Goal: Register for event/course

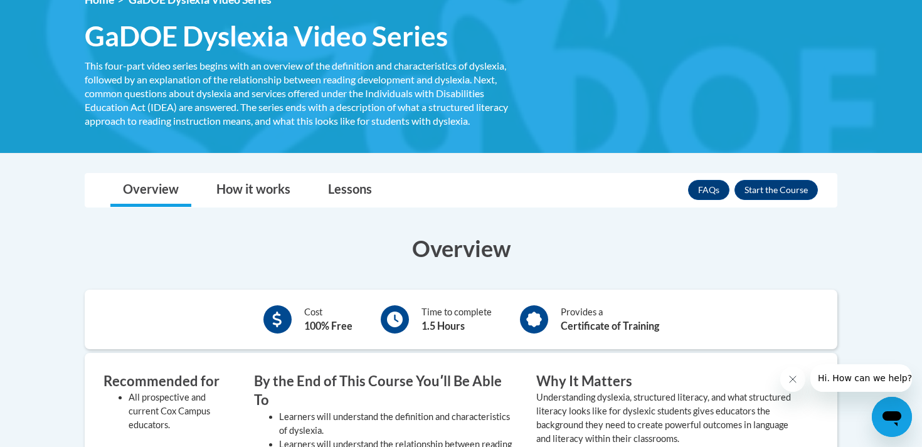
scroll to position [181, 0]
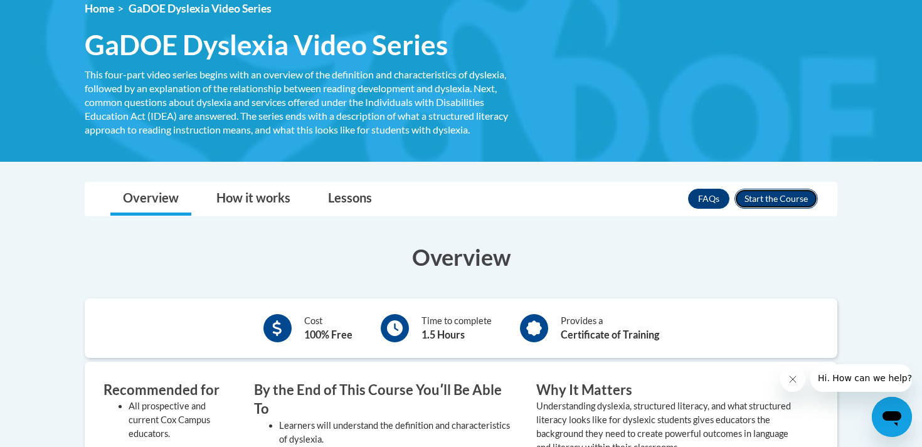
click at [769, 200] on button "Enroll" at bounding box center [776, 199] width 83 height 20
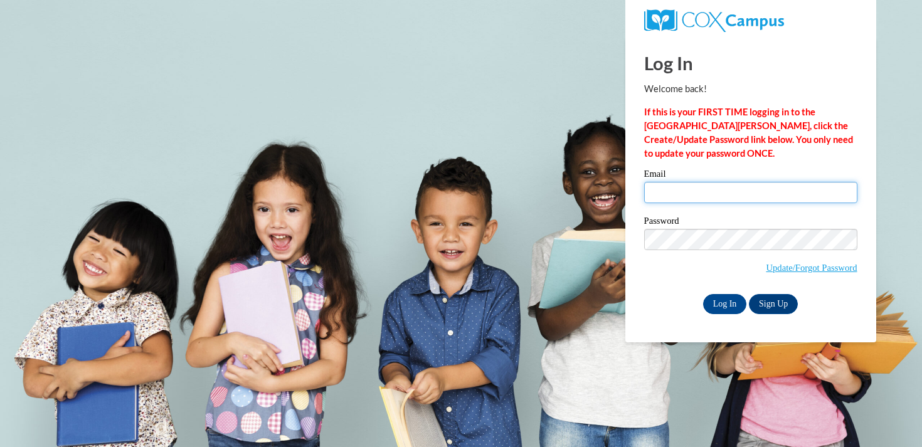
click at [769, 200] on input "Email" at bounding box center [750, 192] width 213 height 21
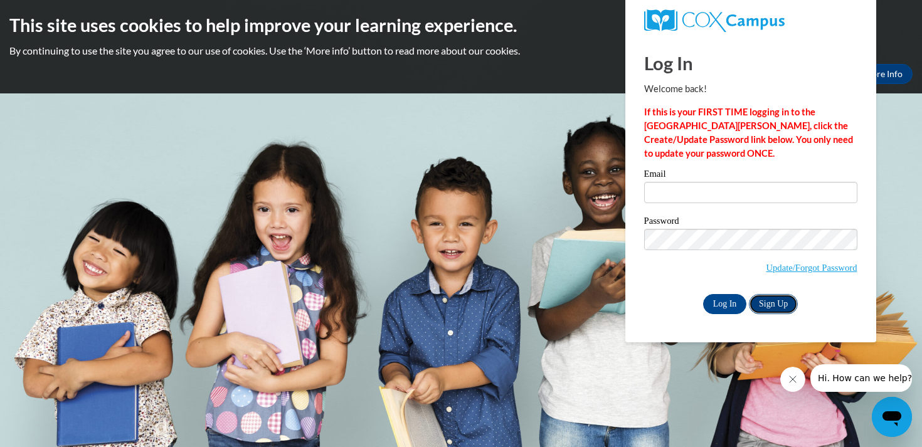
click at [782, 312] on link "Sign Up" at bounding box center [773, 304] width 49 height 20
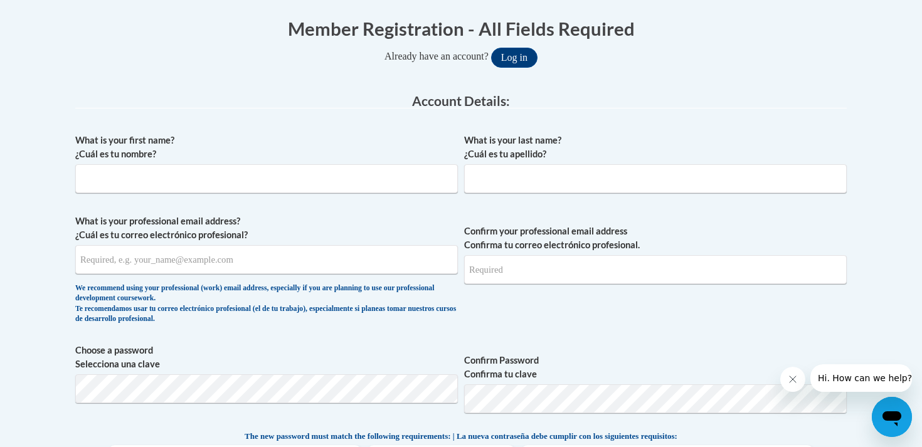
scroll to position [253, 0]
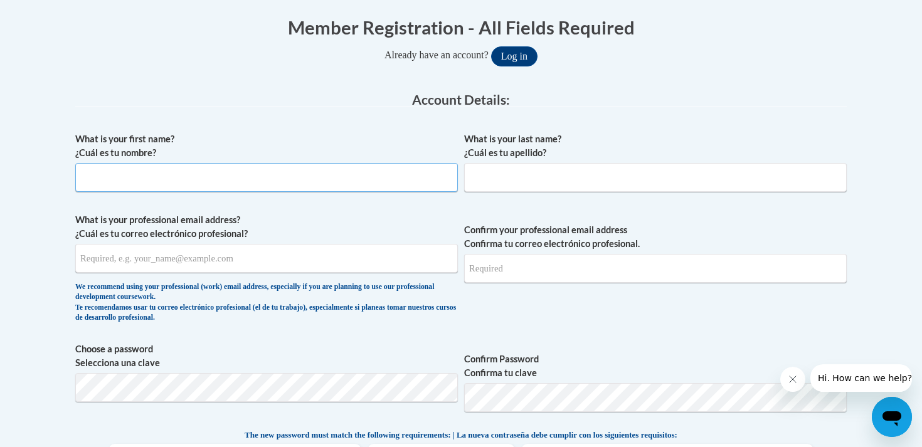
click at [320, 173] on input "What is your first name? ¿Cuál es tu nombre?" at bounding box center [266, 177] width 383 height 29
type input "Lily"
type input "Blackwell"
click at [190, 255] on input "What is your professional email address? ¿Cuál es tu correo electrónico profesi…" at bounding box center [266, 258] width 383 height 29
type input "lblackwell1@stamfordpublicschools.org"
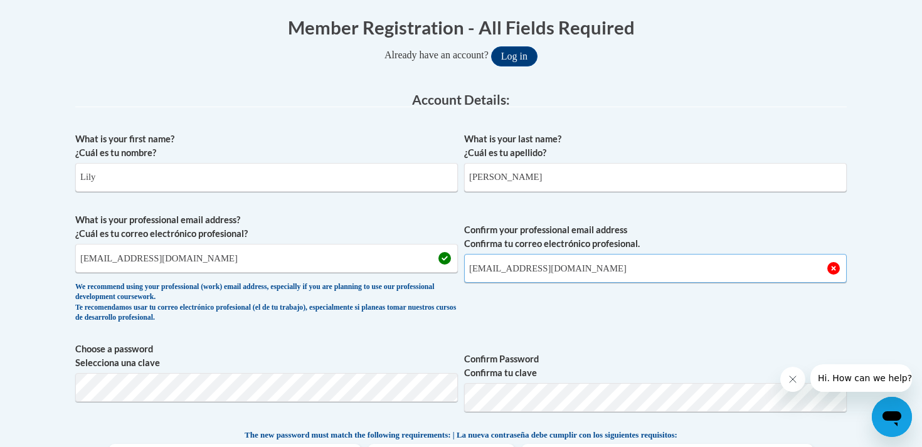
type input "lblackwell1@stamfordpublicschools.org"
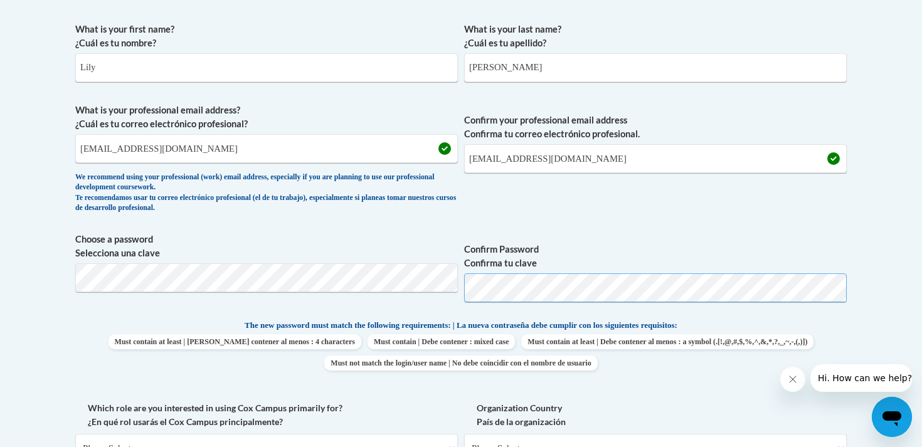
scroll to position [442, 0]
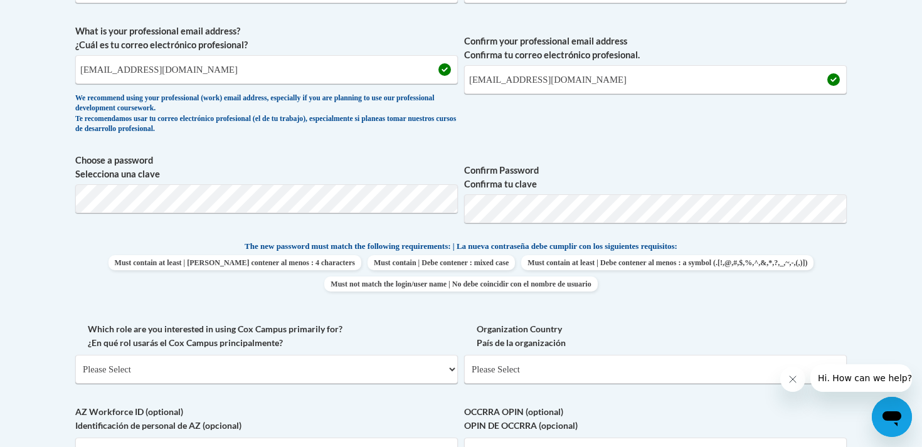
click at [380, 231] on span "Choose a password Selecciona una clave" at bounding box center [266, 194] width 383 height 80
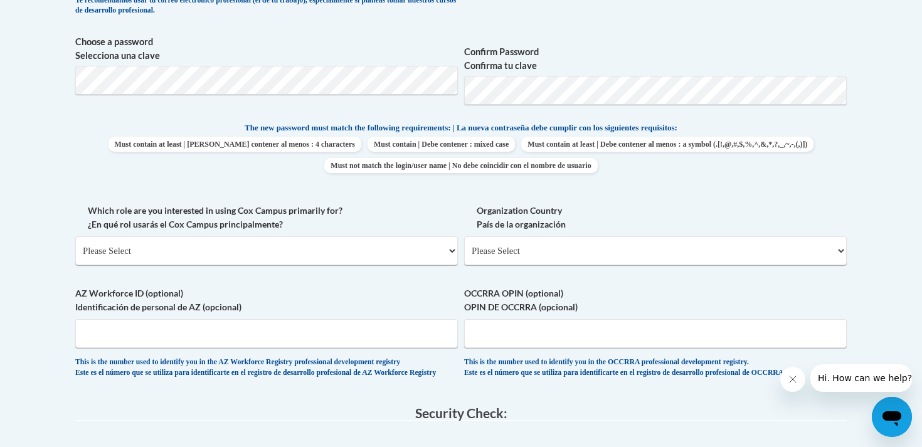
scroll to position [577, 0]
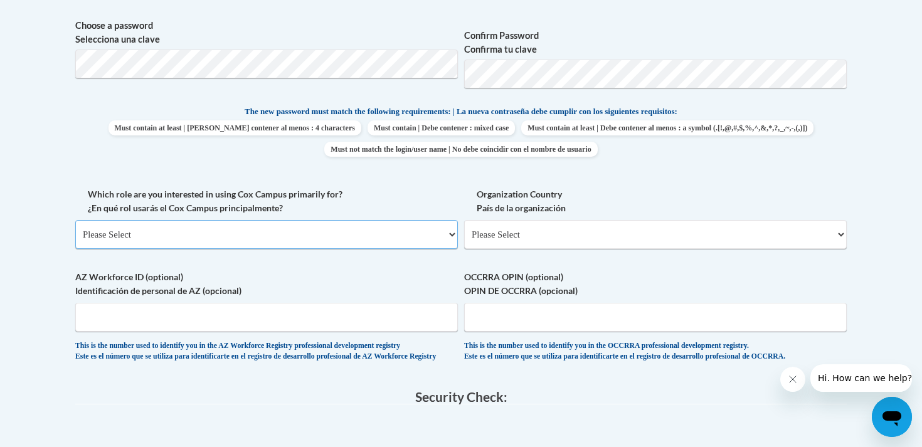
click at [215, 232] on select "Please Select College/University | Colegio/Universidad Community/Nonprofit Part…" at bounding box center [266, 234] width 383 height 29
select select "5a18ea06-2b54-4451-96f2-d152daf9eac5"
click at [75, 220] on select "Please Select College/University | Colegio/Universidad Community/Nonprofit Part…" at bounding box center [266, 234] width 383 height 29
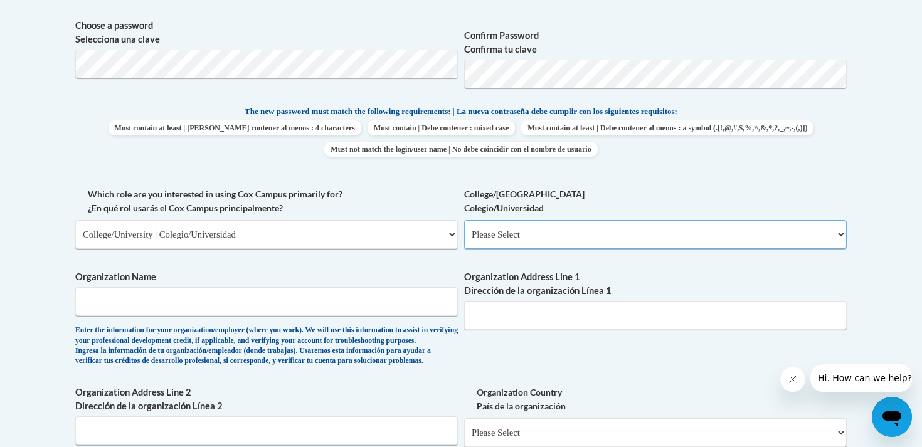
click at [481, 224] on select "Please Select College/University Staff | Empleado universitario College/Univers…" at bounding box center [655, 234] width 383 height 29
select select "99b32b07-cffc-426c-8bf6-0cd77760d84b"
click at [464, 220] on select "Please Select College/University Staff | Empleado universitario College/Univers…" at bounding box center [655, 234] width 383 height 29
click at [355, 297] on input "Organization Name" at bounding box center [266, 301] width 383 height 29
type input "sacred heart"
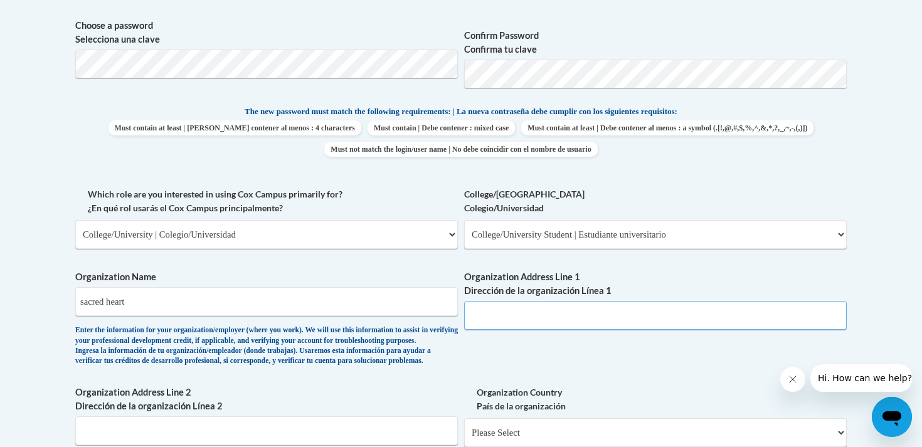
click at [584, 329] on input "Organization Address Line 1 Dirección de la organización Línea 1" at bounding box center [655, 315] width 383 height 29
click at [579, 403] on div "What is your first name? ¿Cuál es tu nombre? Lily What is your last name? ¿Cuál…" at bounding box center [461, 187] width 772 height 771
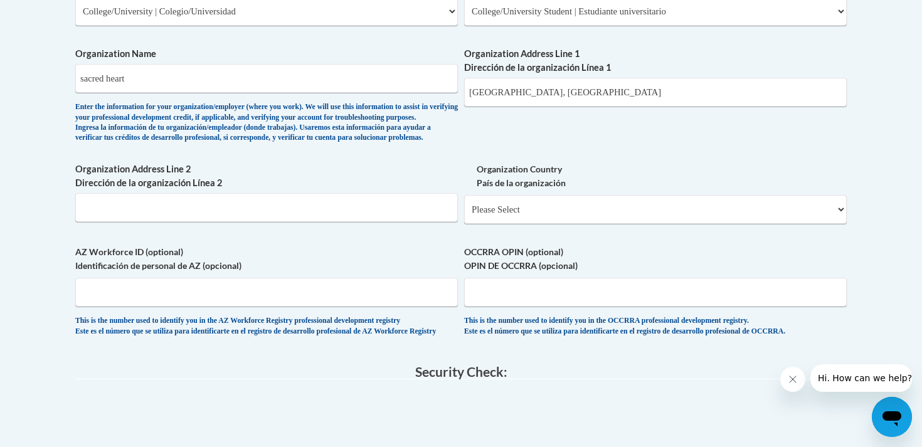
scroll to position [785, 0]
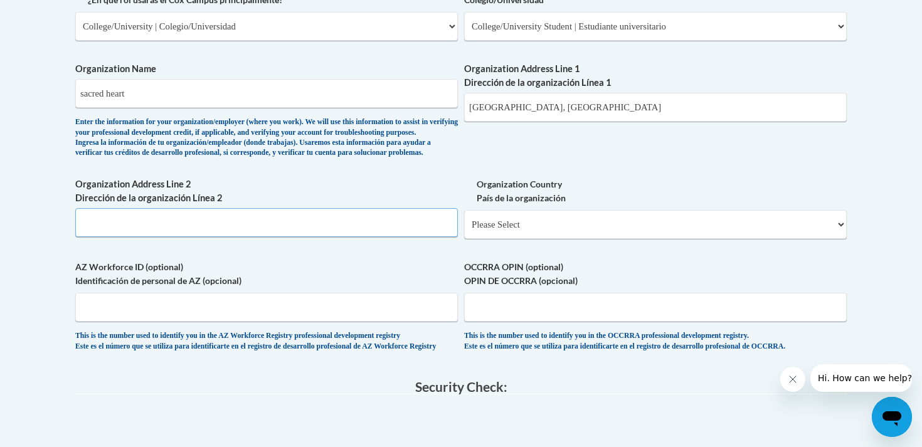
click at [394, 237] on input "Organization Address Line 2 Dirección de la organización Línea 2" at bounding box center [266, 222] width 383 height 29
click at [514, 113] on input "fairfield, CT" at bounding box center [655, 107] width 383 height 29
type input "fairfield"
click at [356, 230] on input "Organization Address Line 2 Dirección de la organización Línea 2" at bounding box center [266, 222] width 383 height 29
type input "CT"
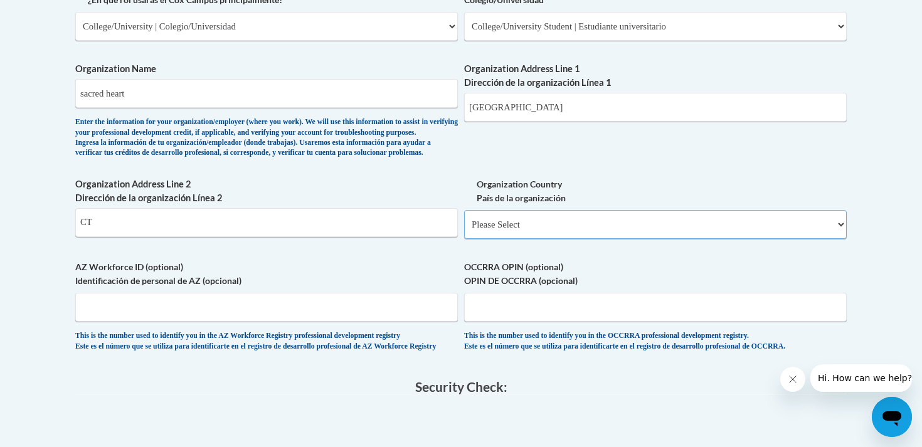
click at [633, 239] on select "Please Select United States | Estados Unidos Outside of the United States | Fue…" at bounding box center [655, 224] width 383 height 29
select select "ad49bcad-a171-4b2e-b99c-48b446064914"
click at [464, 230] on select "Please Select United States | Estados Unidos Outside of the United States | Fue…" at bounding box center [655, 224] width 383 height 29
select select
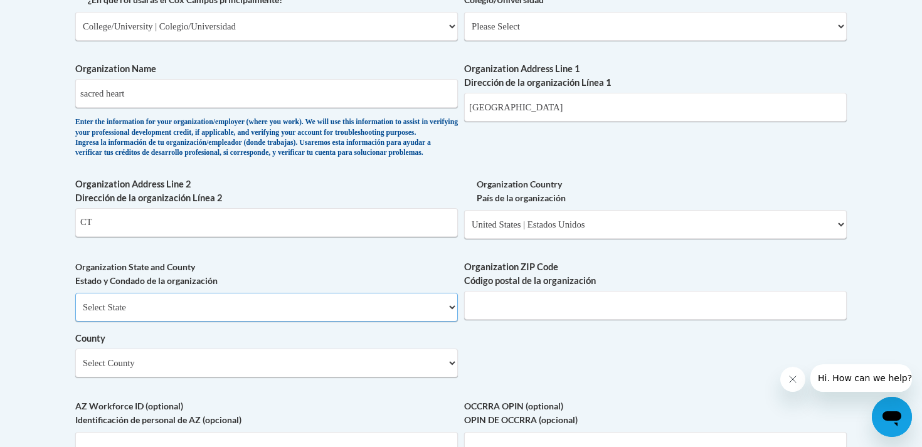
click at [397, 322] on select "Select State Alabama Alaska Arizona Arkansas California Colorado Connecticut De…" at bounding box center [266, 307] width 383 height 29
select select "Connecticut"
click at [75, 314] on select "Select State Alabama Alaska Arizona Arkansas California Colorado Connecticut De…" at bounding box center [266, 307] width 383 height 29
click at [496, 320] on input "Organization ZIP Code Código postal de la organización" at bounding box center [655, 305] width 383 height 29
type input "06851"
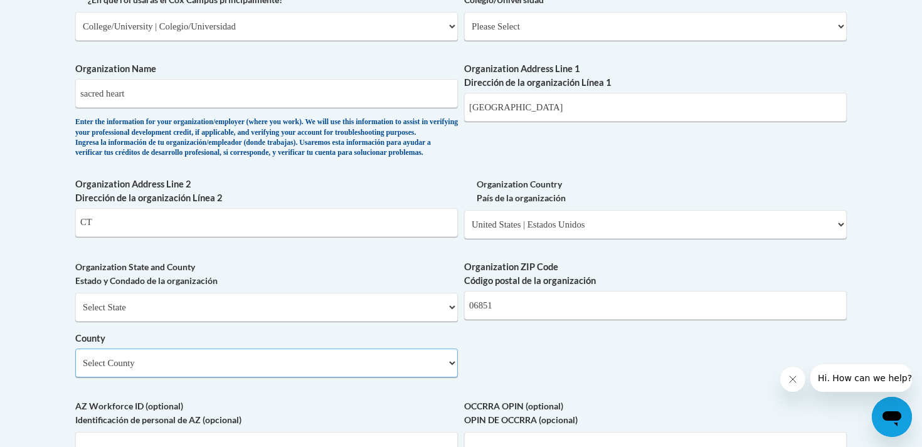
select select "Western Connecticut"
click at [360, 378] on select "Select County Capitol Greater Bridgeport Lower Connecticut River Valley Naugatu…" at bounding box center [266, 363] width 383 height 29
click at [75, 370] on select "Select County Capitol Greater Bridgeport Lower Connecticut River Valley Naugatu…" at bounding box center [266, 363] width 383 height 29
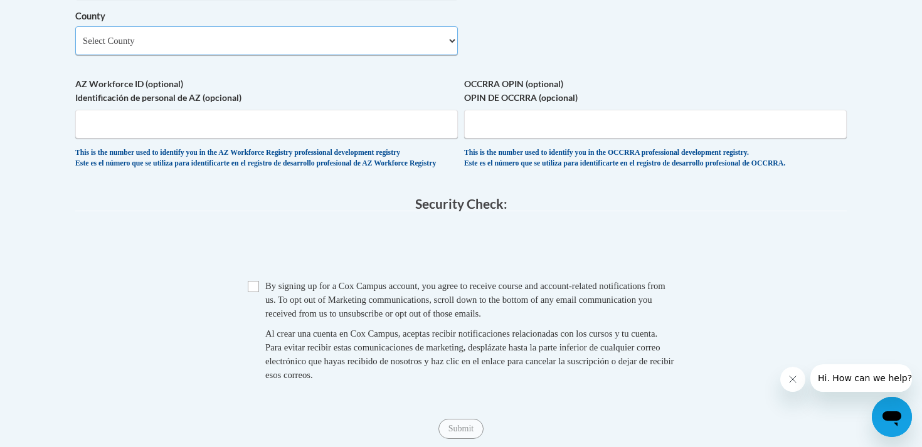
scroll to position [1110, 0]
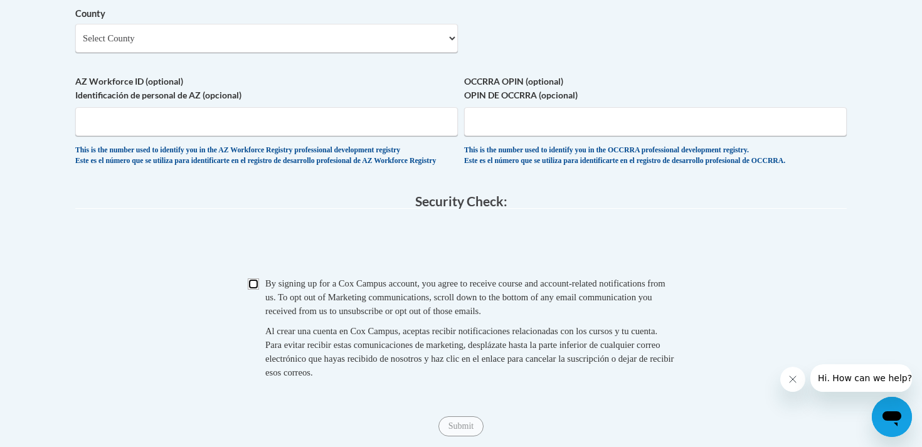
click at [252, 290] on input "Checkbox" at bounding box center [253, 284] width 11 height 11
checkbox input "true"
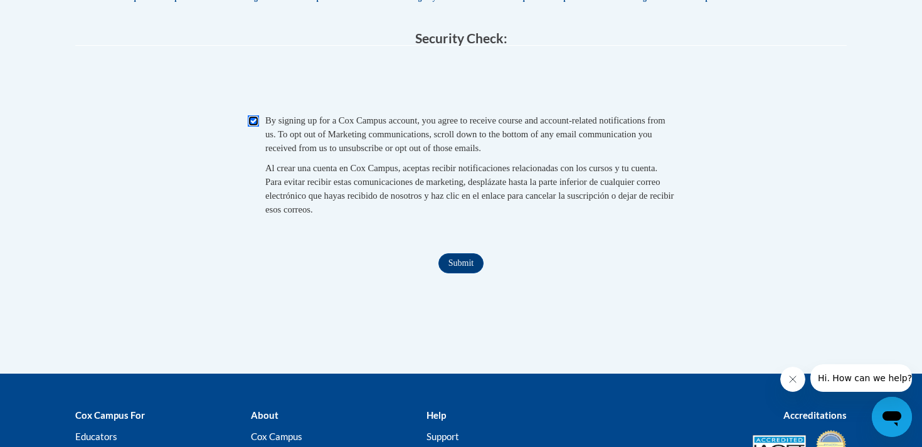
scroll to position [1301, 0]
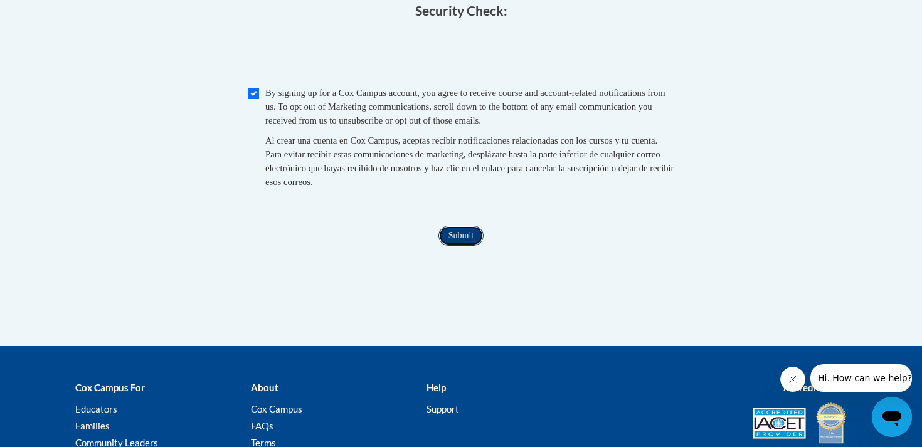
click at [453, 246] on input "Submit" at bounding box center [461, 236] width 45 height 20
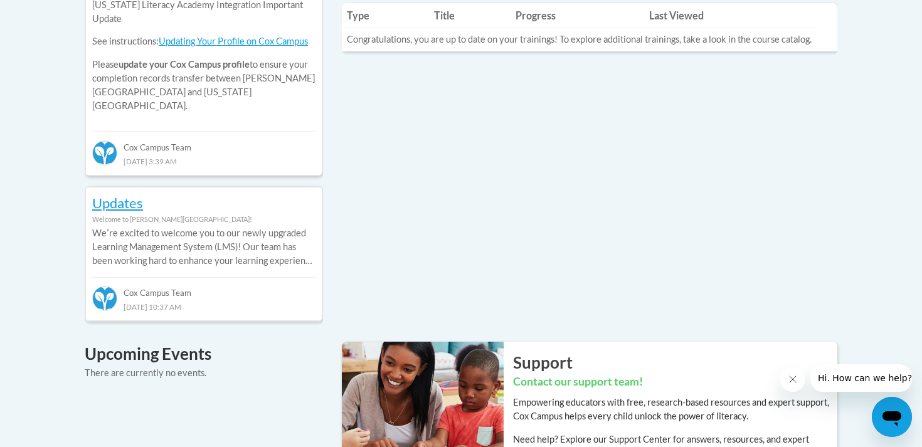
scroll to position [771, 0]
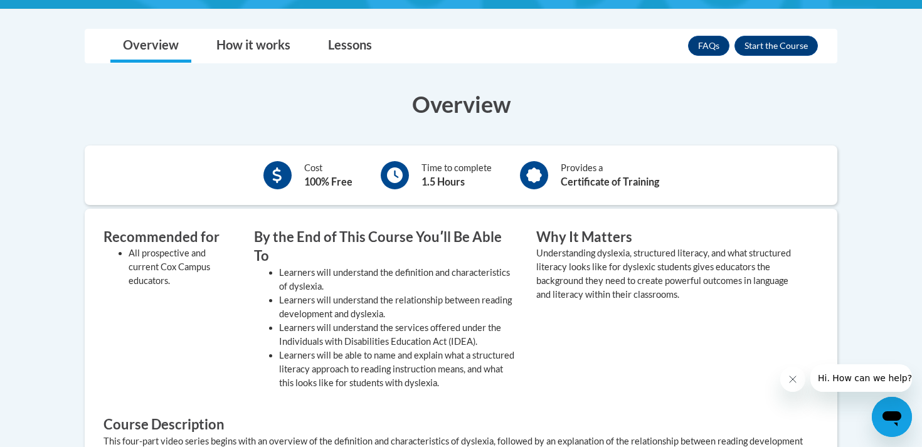
scroll to position [336, 0]
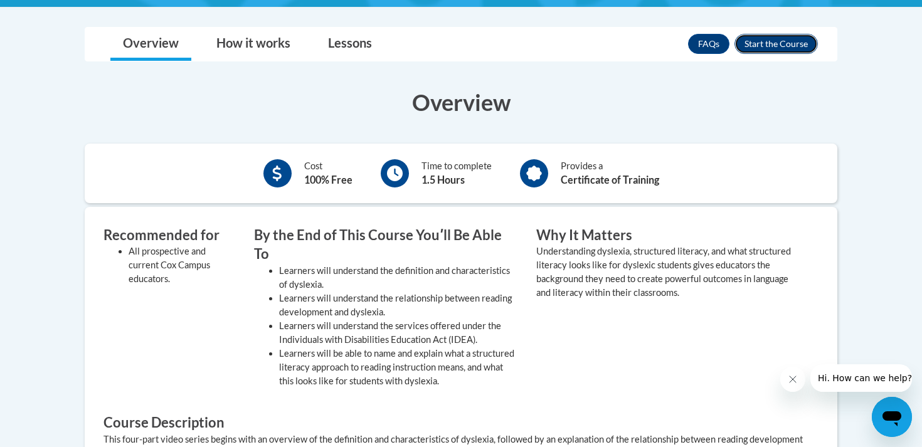
click at [782, 41] on button "Enroll" at bounding box center [776, 44] width 83 height 20
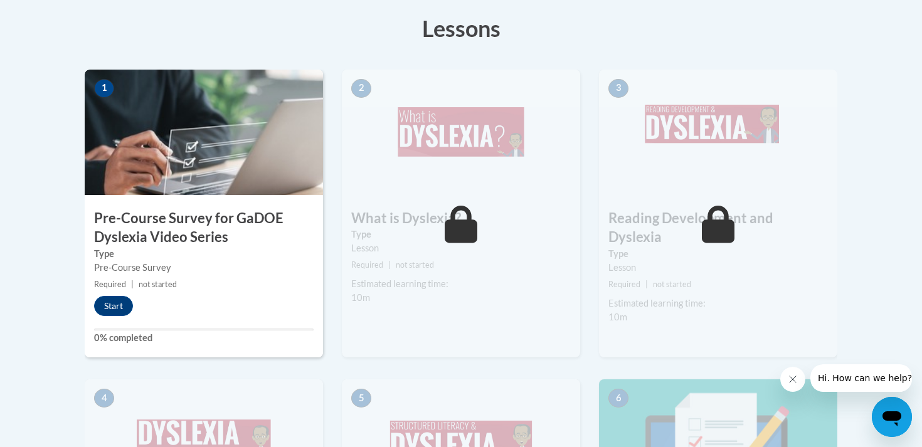
scroll to position [417, 0]
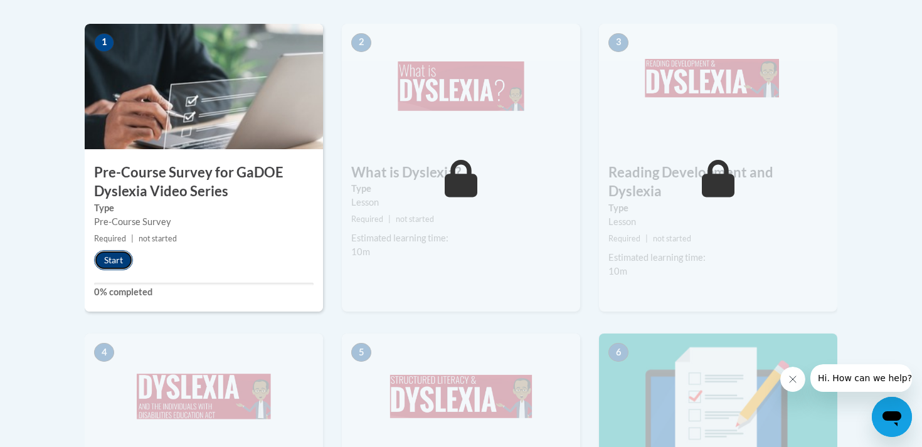
click at [114, 264] on button "Start" at bounding box center [113, 260] width 39 height 20
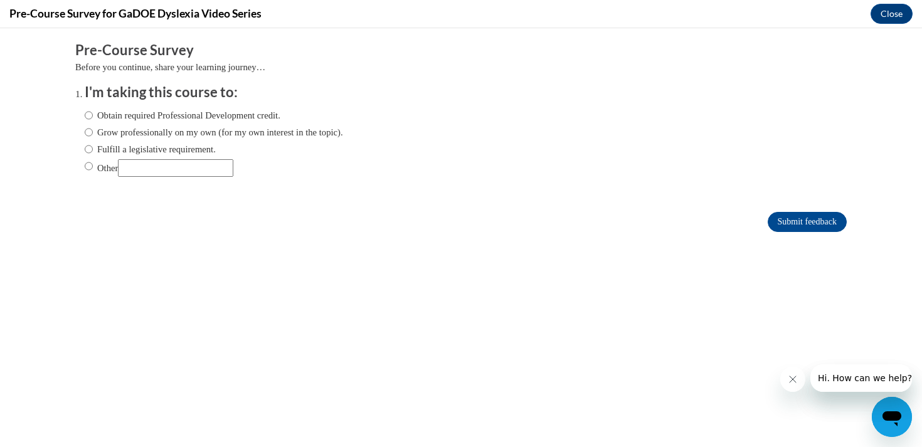
scroll to position [0, 0]
click at [102, 169] on label "Other" at bounding box center [159, 168] width 149 height 18
click at [93, 169] on input "Other" at bounding box center [89, 166] width 8 height 14
radio input "true"
click at [151, 161] on input "Other" at bounding box center [175, 168] width 115 height 18
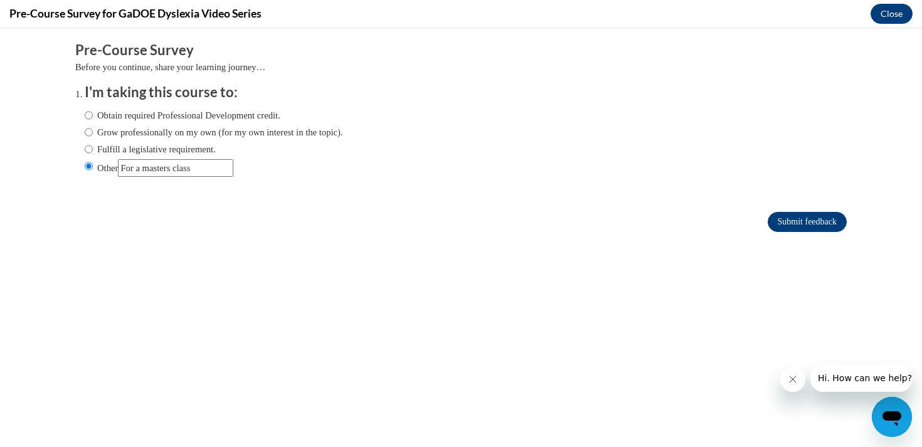
type input "For a masters class"
click at [785, 221] on input "Submit feedback" at bounding box center [807, 222] width 79 height 20
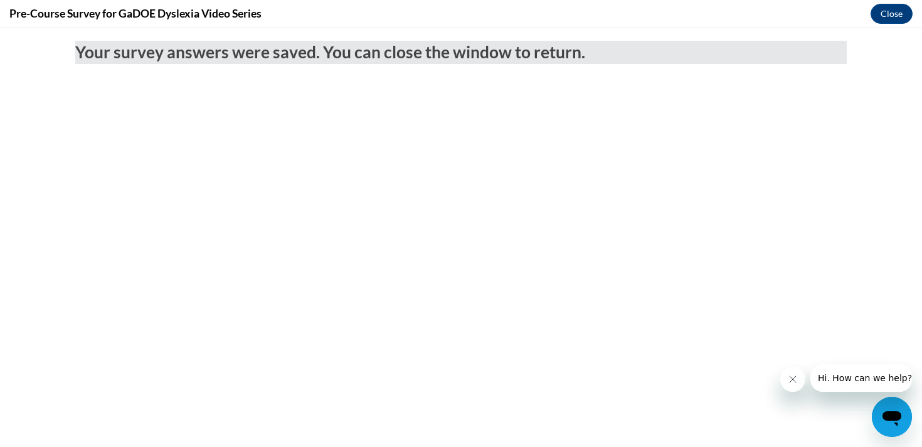
click at [790, 382] on icon "Close message from company" at bounding box center [793, 380] width 10 height 10
click at [887, 20] on button "Close" at bounding box center [892, 14] width 42 height 20
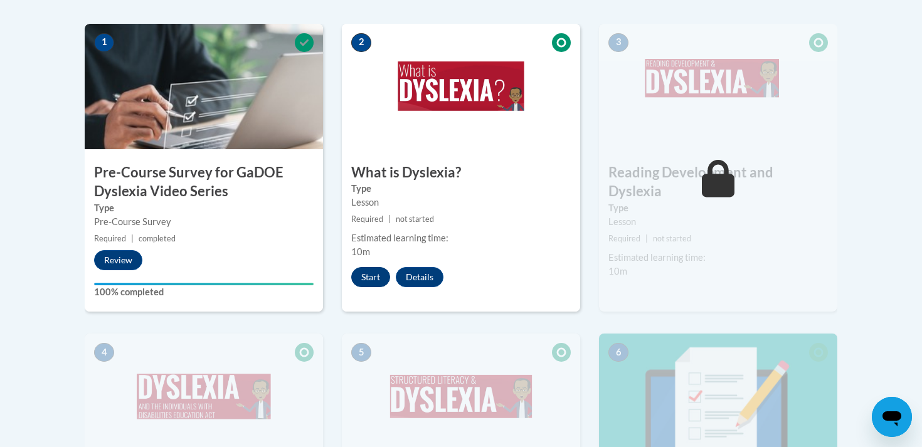
click at [381, 281] on button "Start" at bounding box center [370, 277] width 39 height 20
